Goal: Task Accomplishment & Management: Manage account settings

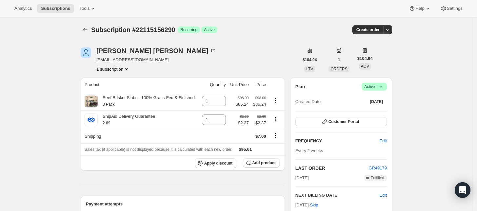
click at [375, 85] on span "Active |" at bounding box center [374, 87] width 20 height 7
click at [369, 112] on span "Cancel subscription" at bounding box center [376, 111] width 37 height 5
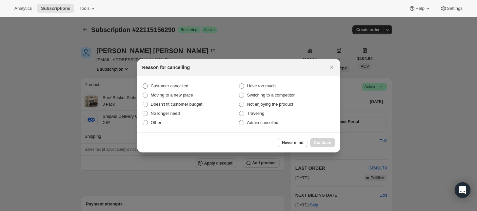
click at [184, 88] on span "Customer cancelled" at bounding box center [170, 86] width 38 height 5
click at [143, 84] on input "Customer cancelled" at bounding box center [143, 84] width 0 height 0
radio input "true"
click at [319, 141] on span "Continue" at bounding box center [322, 142] width 17 height 5
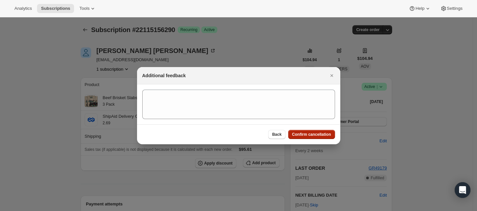
click at [317, 136] on span "Confirm cancellation" at bounding box center [311, 134] width 39 height 5
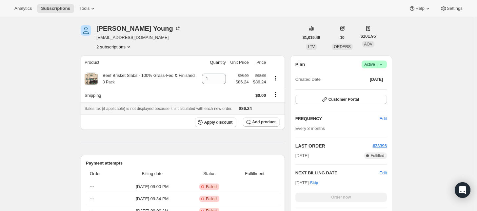
scroll to position [82, 0]
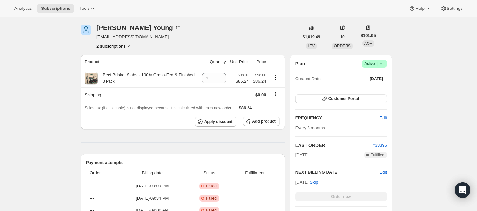
click at [126, 44] on button "2 subscriptions" at bounding box center [114, 46] width 36 height 7
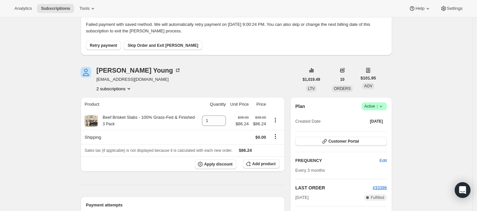
scroll to position [0, 0]
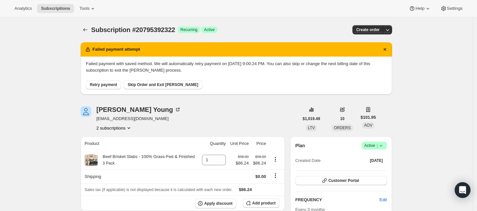
click at [115, 128] on button "2 subscriptions" at bounding box center [114, 128] width 36 height 7
click at [115, 139] on span "20311769410" at bounding box center [107, 140] width 26 height 5
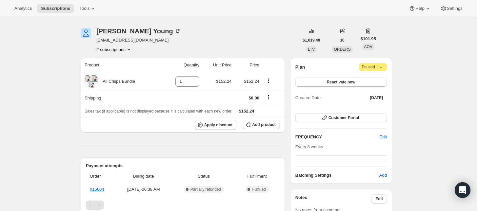
scroll to position [82, 0]
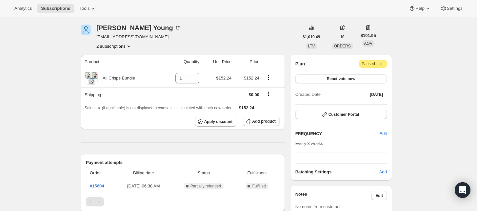
click at [127, 49] on icon "Product actions" at bounding box center [129, 46] width 7 height 7
click at [127, 65] on button "20795392322" at bounding box center [117, 69] width 50 height 10
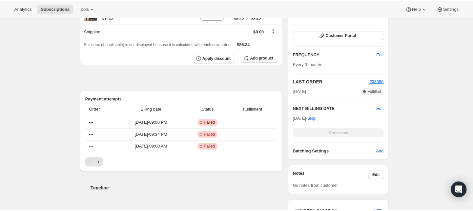
scroll to position [164, 0]
